Goal: Information Seeking & Learning: Learn about a topic

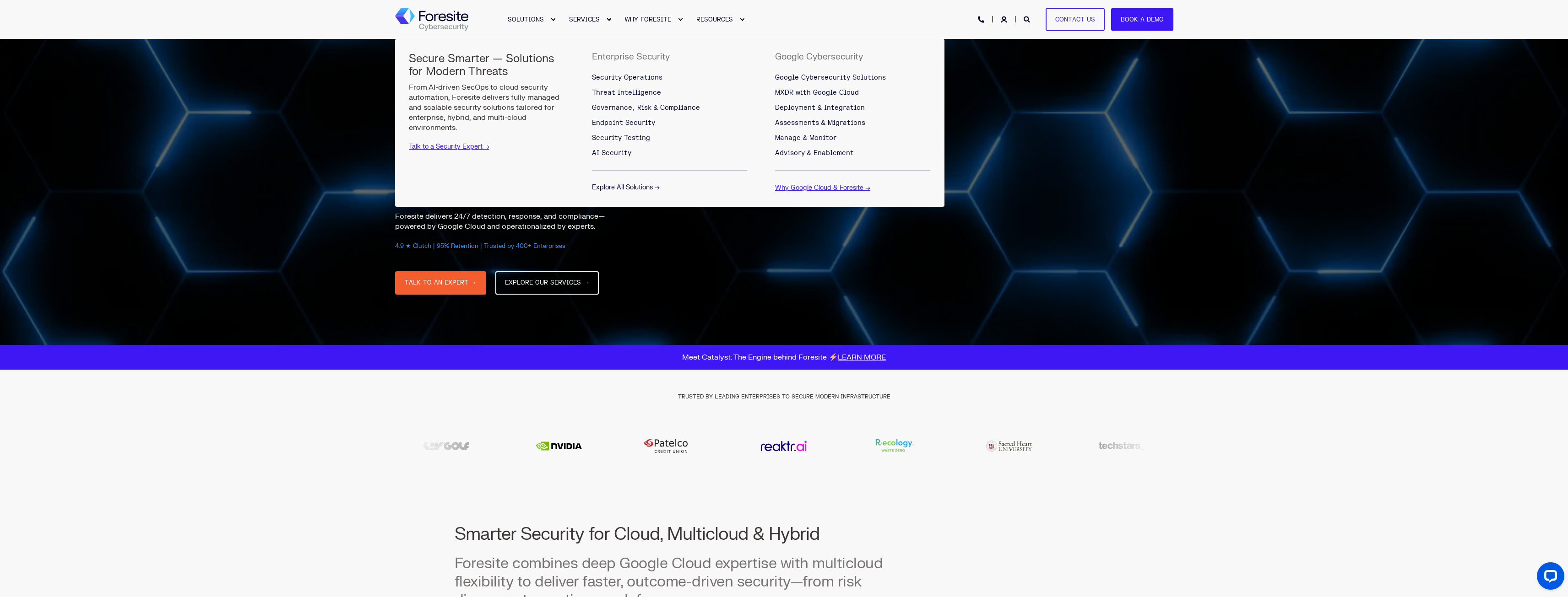
click at [626, 184] on link "Explore All Solutions →" at bounding box center [626, 187] width 68 height 8
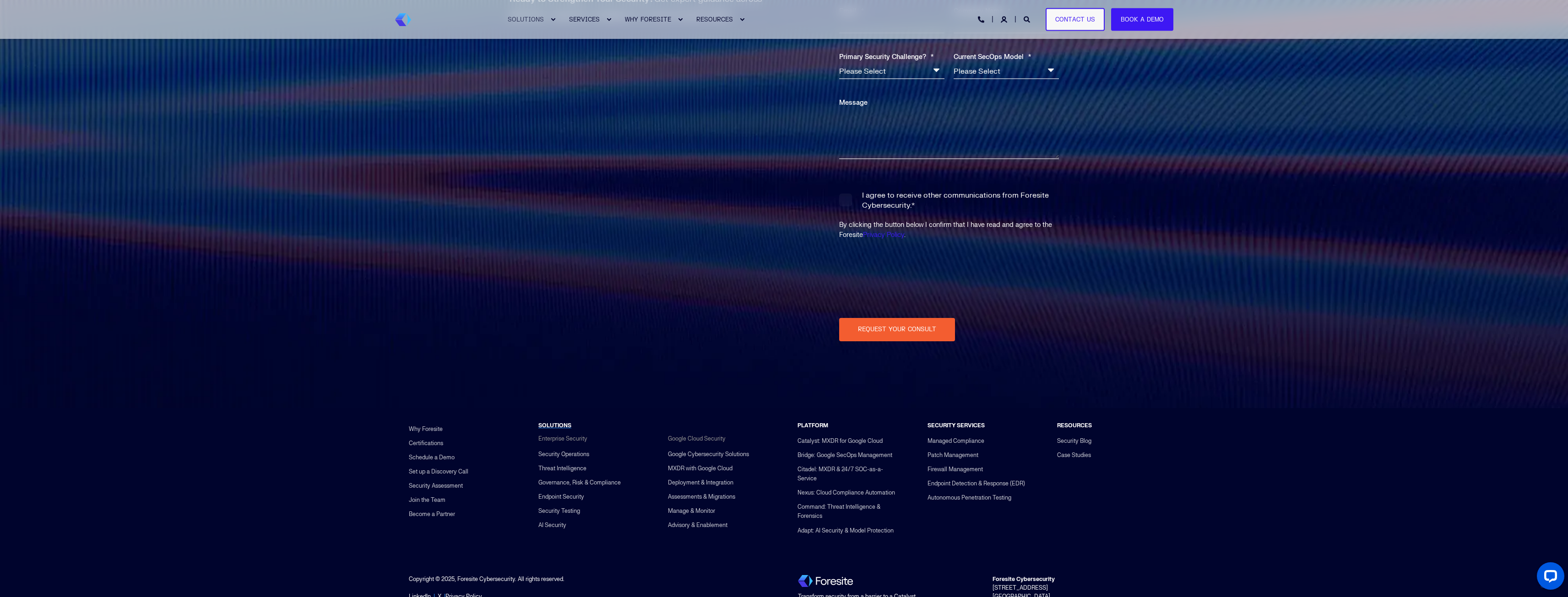
scroll to position [2772, 0]
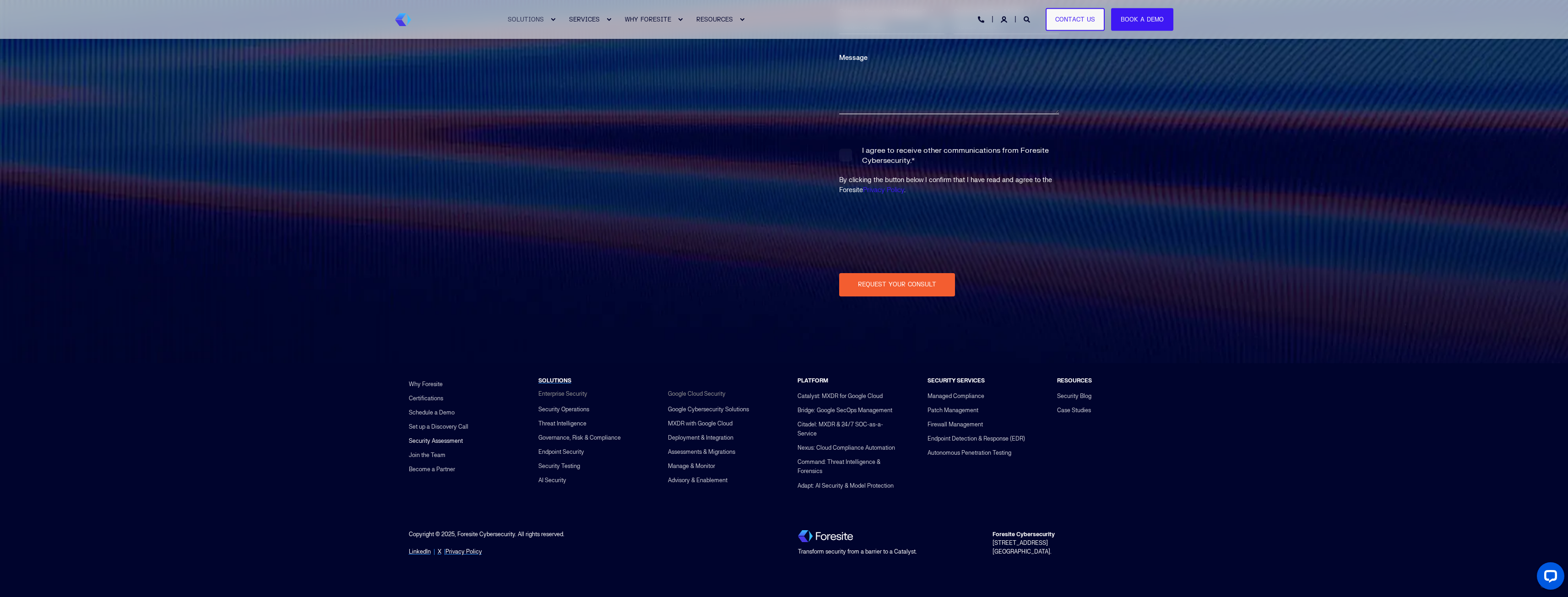
click at [445, 438] on link "Security Assessment" at bounding box center [436, 440] width 54 height 14
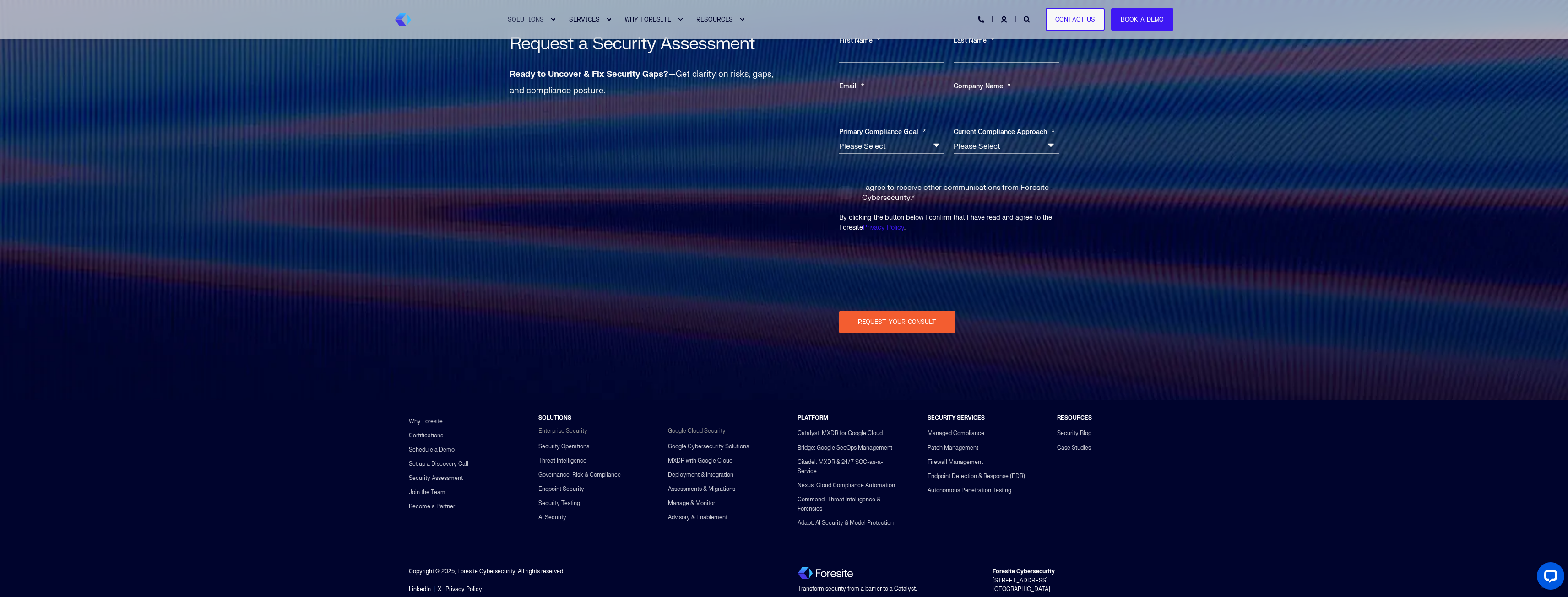
scroll to position [1602, 0]
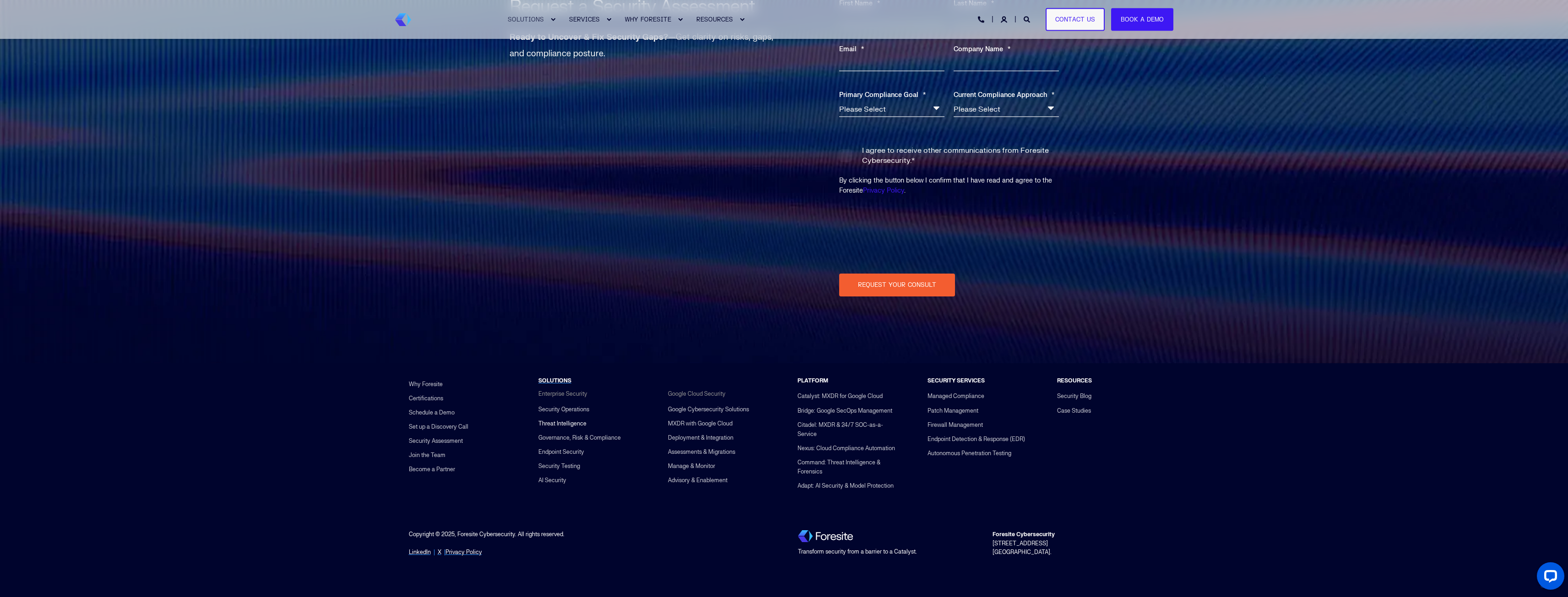
click at [570, 421] on link "Threat Intelligence" at bounding box center [563, 423] width 48 height 14
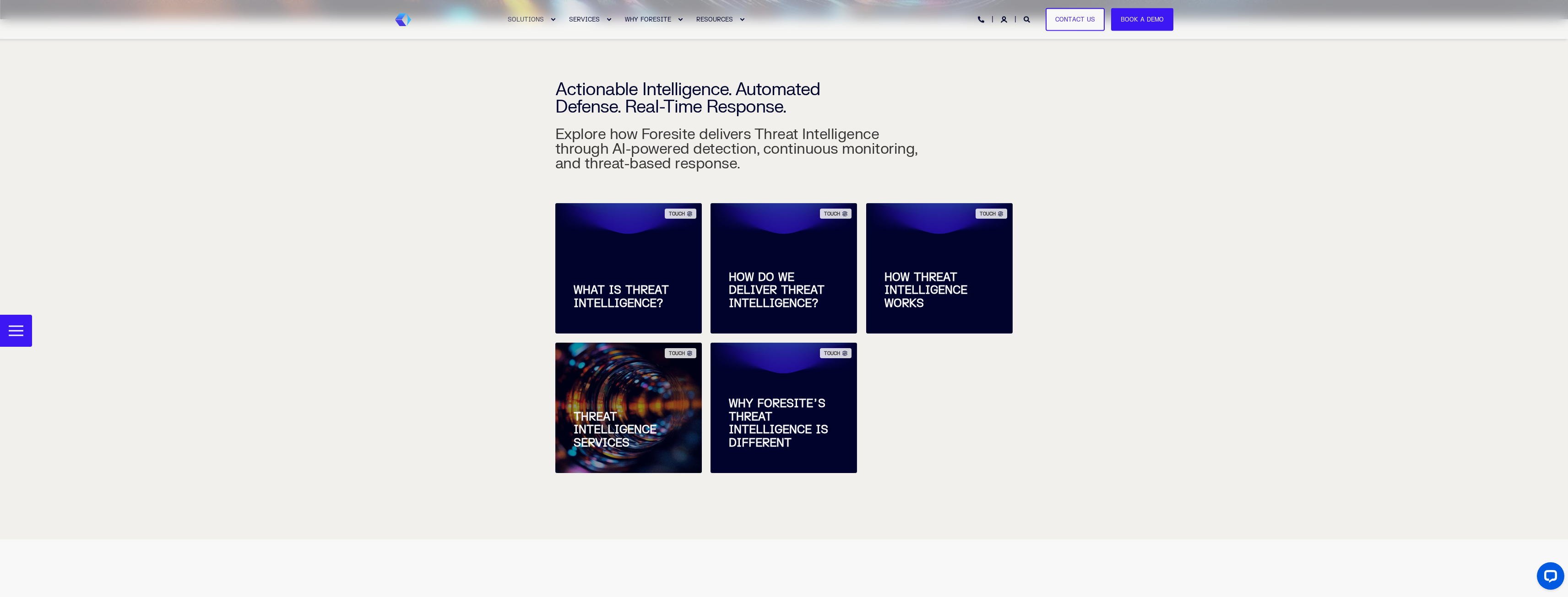
scroll to position [274, 0]
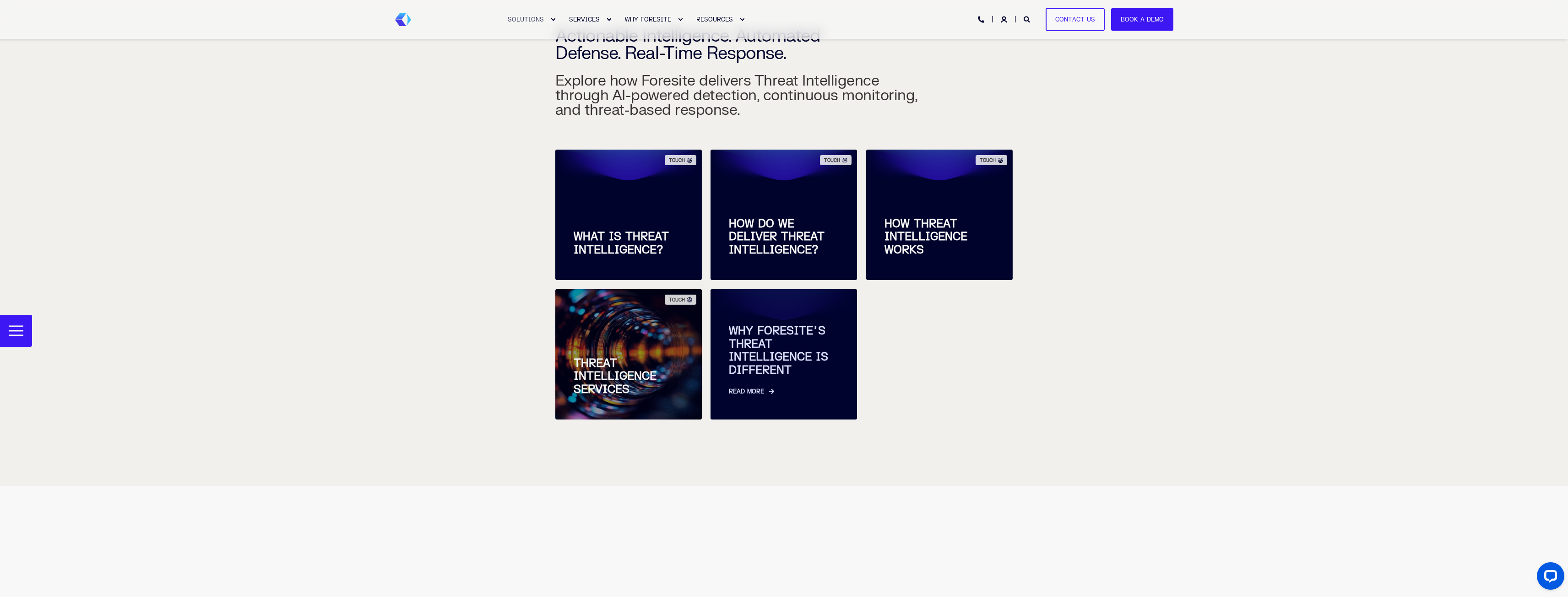
click at [777, 337] on span "WHY FORESITE’S THREAT INTELLIGENCE IS DIFFERENT" at bounding box center [784, 350] width 110 height 53
click at [778, 363] on span "WHY FORESITE’S THREAT INTELLIGENCE IS DIFFERENT" at bounding box center [784, 350] width 110 height 53
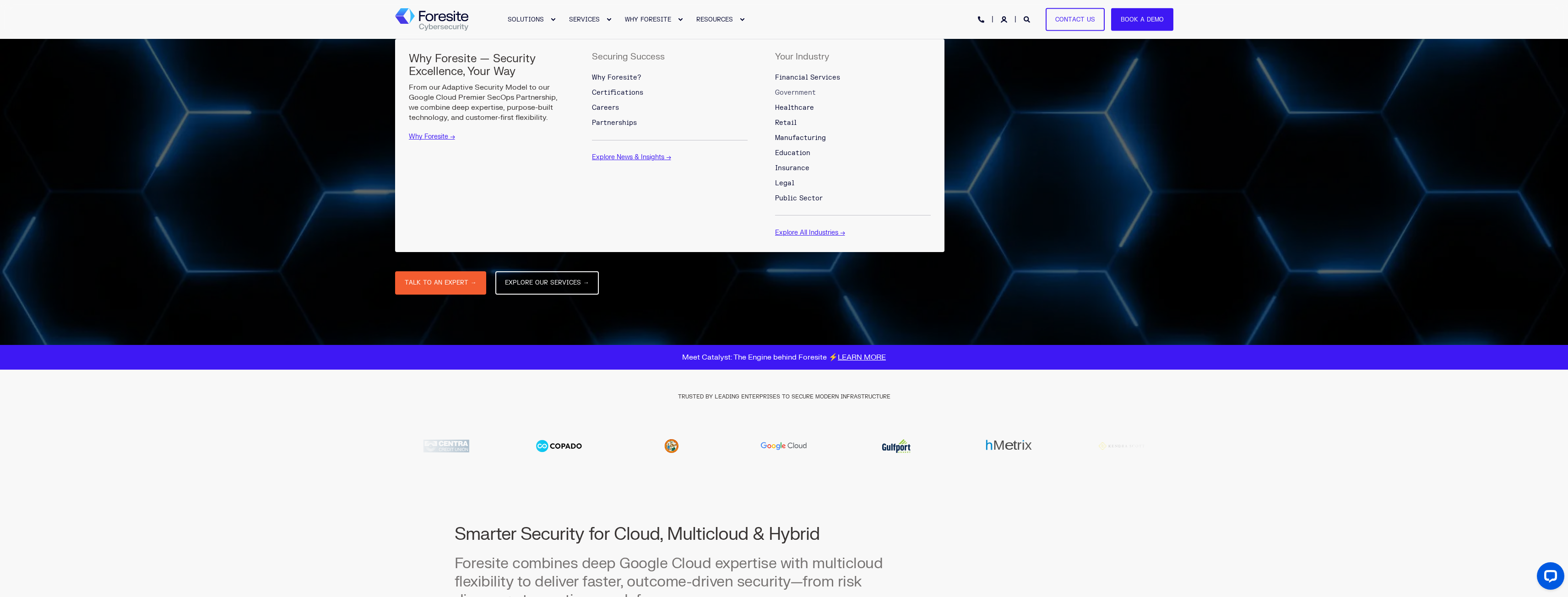
click at [793, 93] on span "Government" at bounding box center [795, 93] width 41 height 8
